Goal: Transaction & Acquisition: Purchase product/service

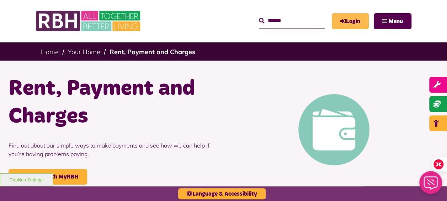
click at [350, 18] on link "Login" at bounding box center [350, 21] width 37 height 16
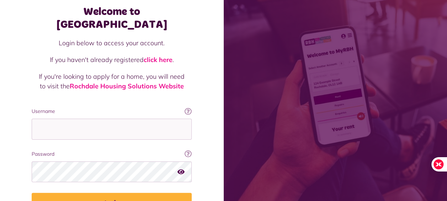
scroll to position [72, 0]
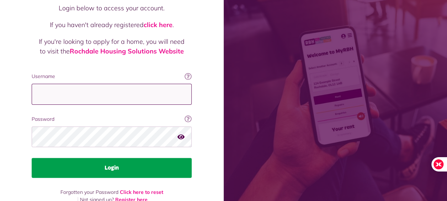
type input "**********"
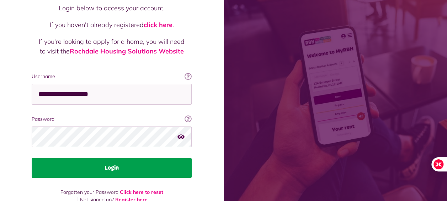
click at [120, 158] on button "Login" at bounding box center [112, 168] width 160 height 20
click at [106, 158] on button "Login" at bounding box center [112, 168] width 160 height 20
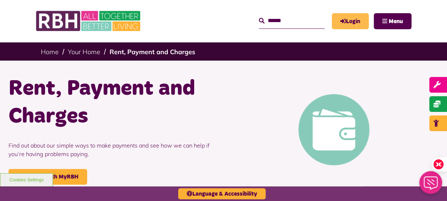
click at [352, 23] on link "Login" at bounding box center [350, 21] width 37 height 16
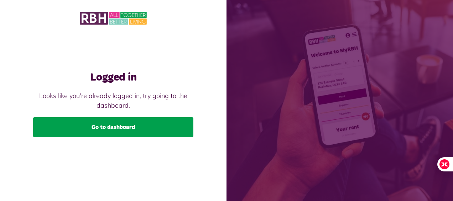
click at [118, 130] on link "Go to dashboard" at bounding box center [113, 127] width 160 height 20
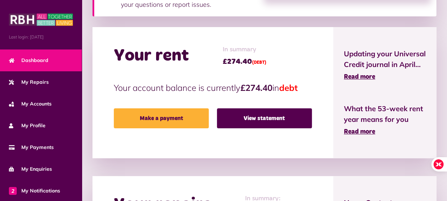
scroll to position [142, 0]
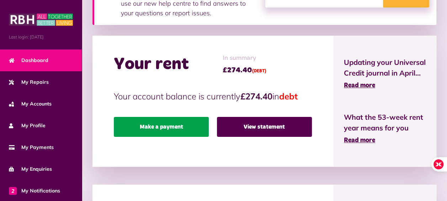
click at [173, 132] on link "Make a payment" at bounding box center [161, 127] width 95 height 20
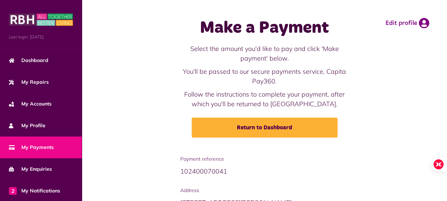
scroll to position [113, 0]
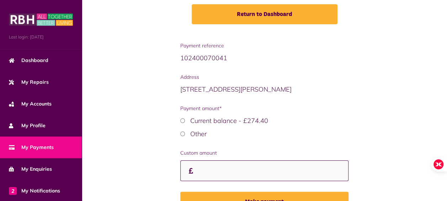
click at [218, 169] on input "Custom amount" at bounding box center [264, 170] width 169 height 21
type input "***"
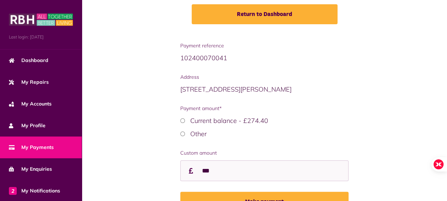
click at [347, 132] on div "Other" at bounding box center [264, 134] width 169 height 10
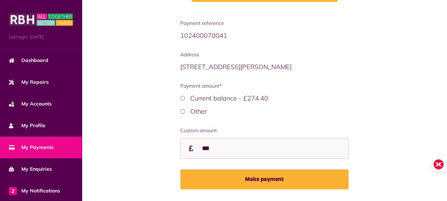
scroll to position [156, 0]
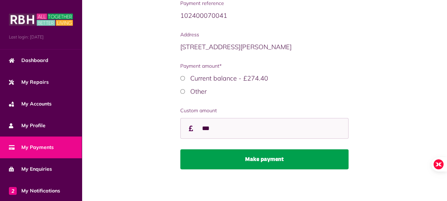
click at [266, 163] on button "Make payment" at bounding box center [264, 159] width 169 height 20
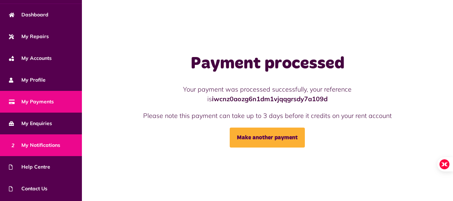
scroll to position [87, 0]
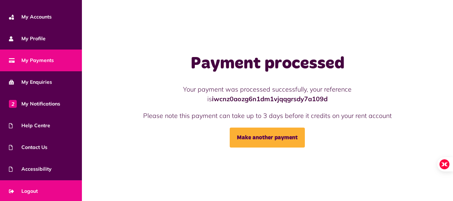
click at [32, 189] on span "Logout" at bounding box center [23, 190] width 29 height 7
